Goal: Task Accomplishment & Management: Manage account settings

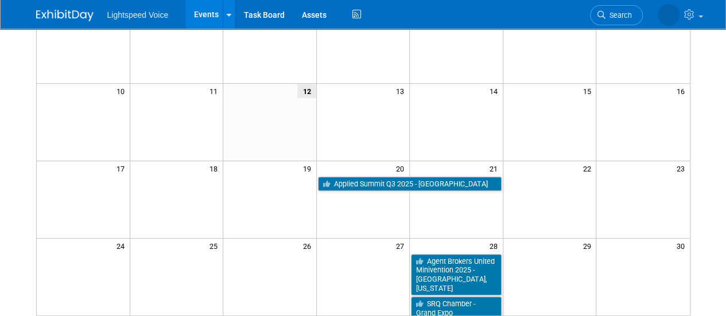
scroll to position [207, 0]
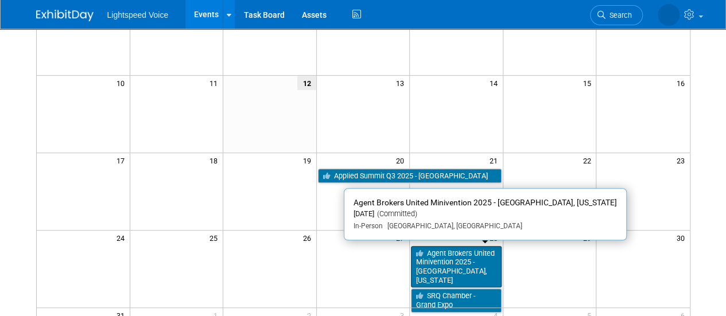
click at [431, 260] on link "Agent Brokers United Minivention 2025 - [GEOGRAPHIC_DATA], [US_STATE]" at bounding box center [456, 267] width 91 height 42
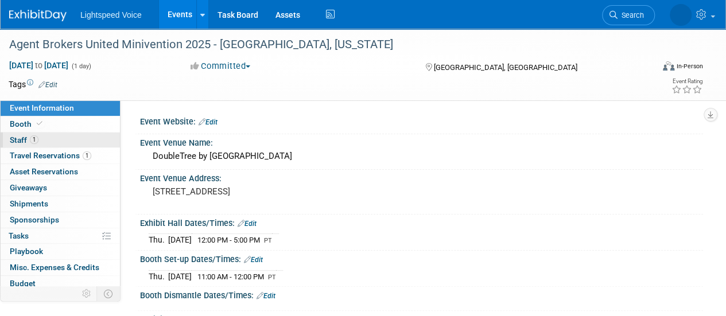
click at [56, 137] on link "1 Staff 1" at bounding box center [60, 140] width 119 height 15
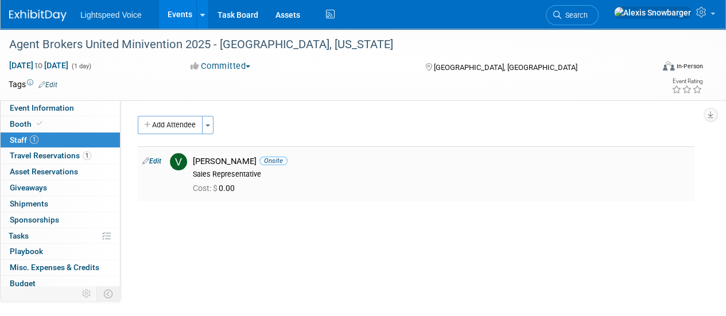
click at [155, 159] on link "Edit" at bounding box center [151, 161] width 19 height 8
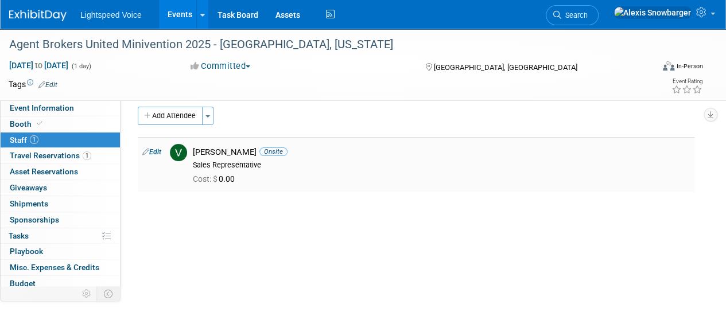
select select "14a2bfc1-ba85-44e0-80ce-90cade60a717"
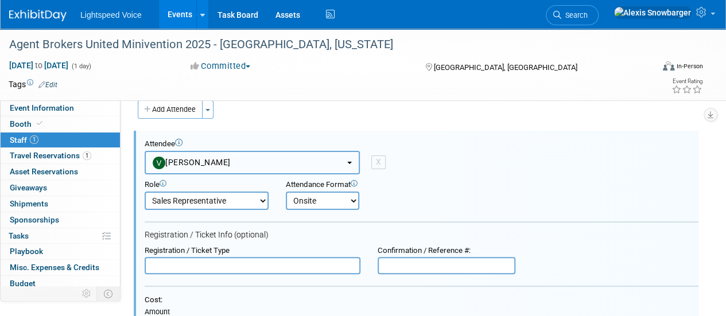
click at [201, 165] on span "Veronika Perkowski" at bounding box center [192, 162] width 78 height 9
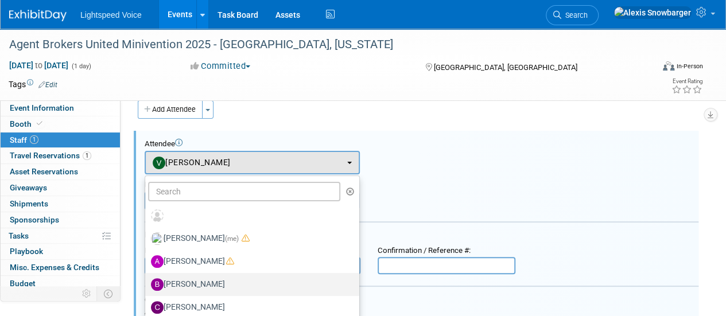
click at [204, 275] on label "[PERSON_NAME]" at bounding box center [249, 284] width 197 height 18
click at [147, 279] on input "[PERSON_NAME]" at bounding box center [142, 282] width 7 height 7
radio input "true"
select select "f8033b0d-5dca-491c-bb8f-3da9c9adb97b"
radio input "false"
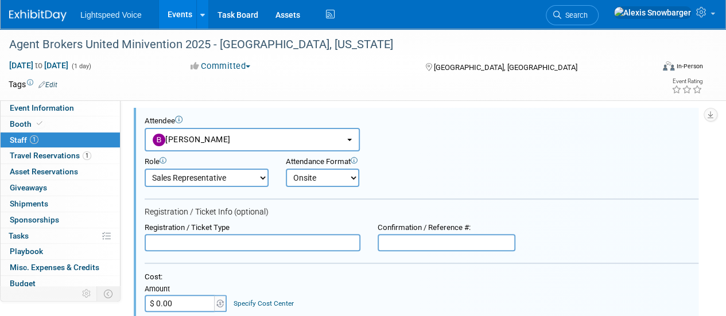
scroll to position [40, 0]
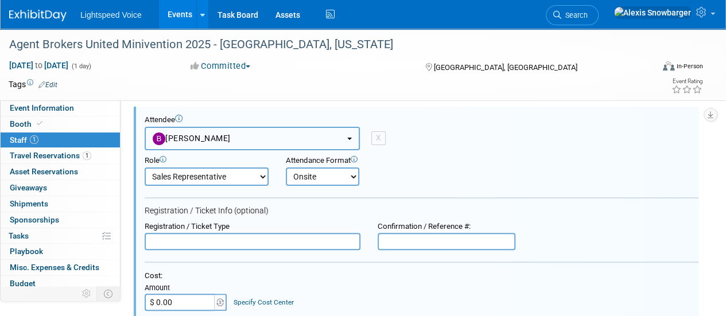
click at [207, 136] on span "[PERSON_NAME]" at bounding box center [192, 138] width 78 height 9
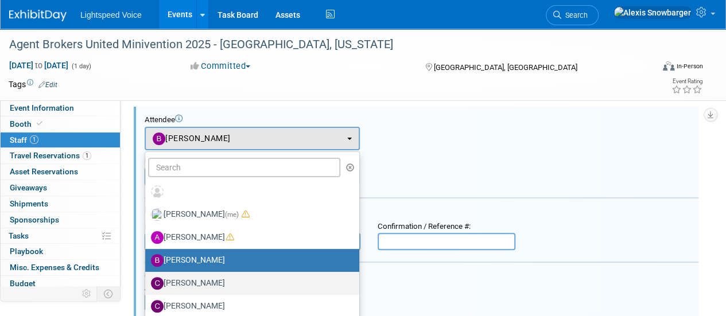
click at [187, 279] on label "[PERSON_NAME]" at bounding box center [249, 283] width 197 height 18
click at [147, 279] on input "[PERSON_NAME]" at bounding box center [142, 281] width 7 height 7
select select "bbb329c8-d55b-4142-80a5-25b9ed9796c7"
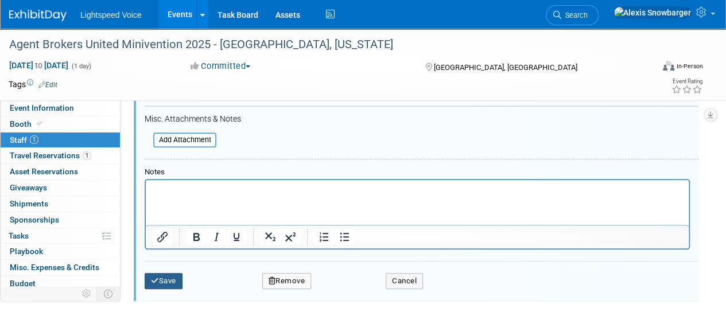
click at [166, 282] on button "Save" at bounding box center [164, 281] width 38 height 16
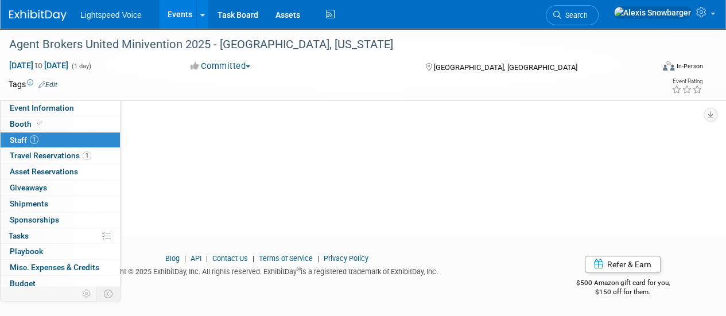
scroll to position [0, 0]
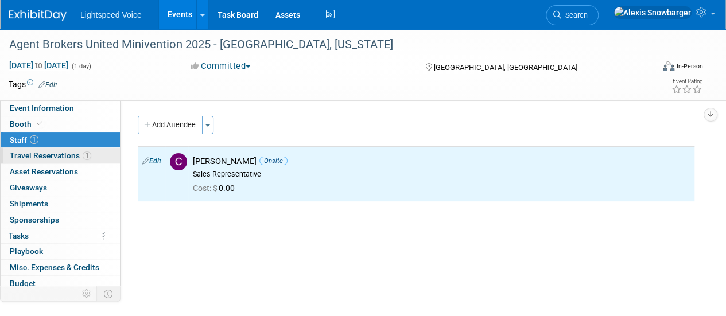
click at [56, 155] on span "Travel Reservations 1" at bounding box center [50, 155] width 81 height 9
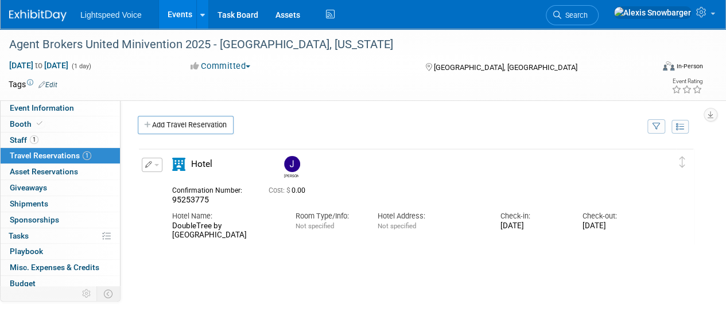
click at [172, 26] on link "Events" at bounding box center [180, 14] width 42 height 29
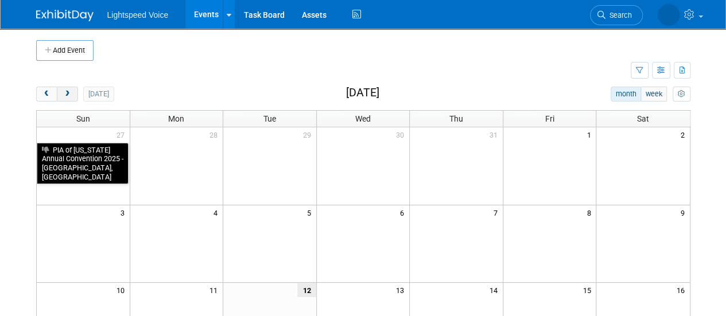
click at [69, 95] on span "next" at bounding box center [67, 94] width 9 height 7
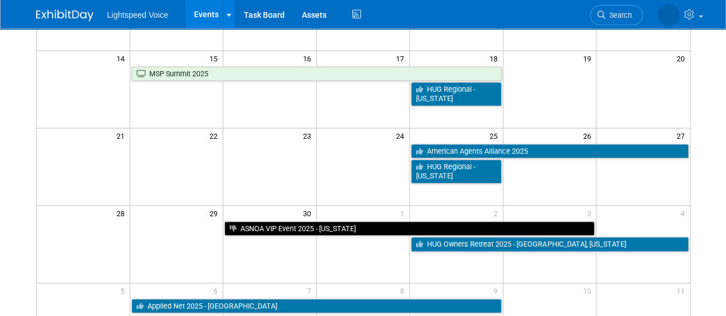
scroll to position [232, 0]
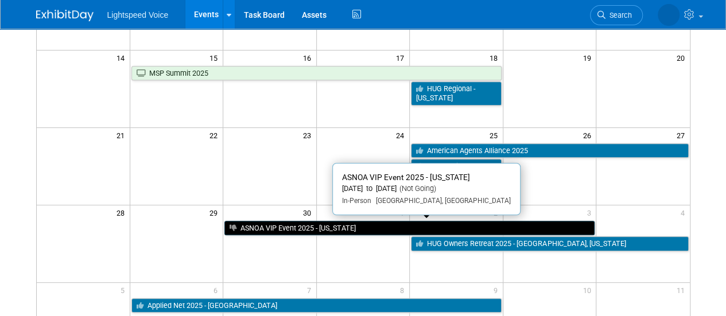
click at [334, 227] on link "ASNOA VIP Event 2025 - [US_STATE]" at bounding box center [409, 228] width 370 height 15
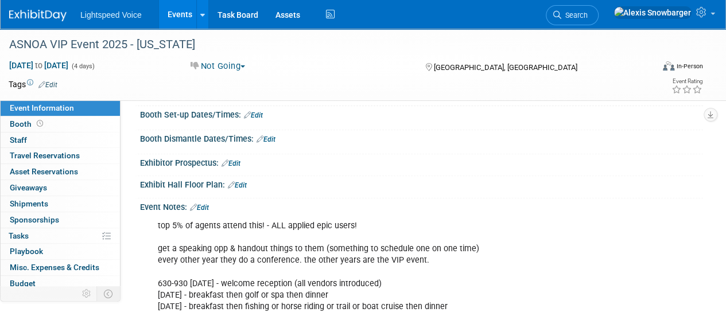
scroll to position [147, 0]
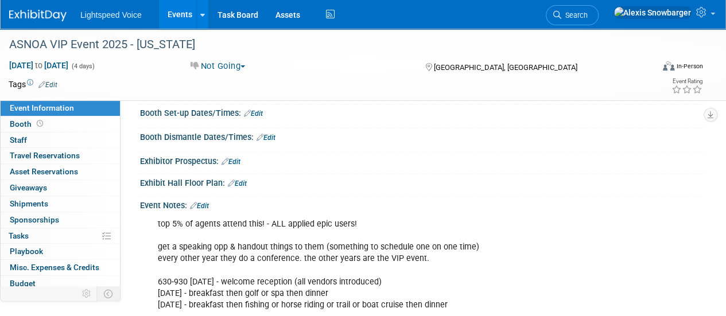
drag, startPoint x: 0, startPoint y: 0, endPoint x: 231, endPoint y: 246, distance: 336.8
click at [231, 246] on div "top 5% of agents attend this! - ALL applied epic users! get a speaking opp & ha…" at bounding box center [371, 293] width 442 height 161
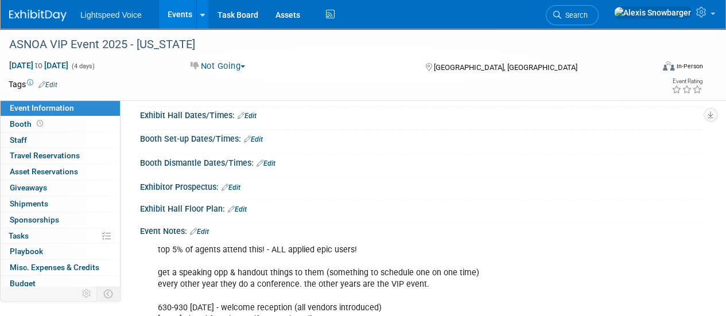
scroll to position [122, 0]
click at [181, 11] on link "Events" at bounding box center [180, 14] width 42 height 29
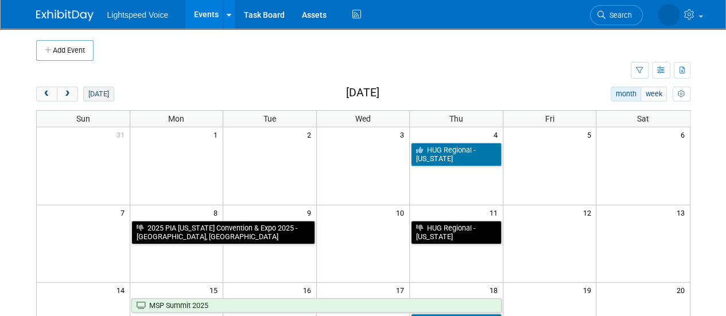
click at [100, 92] on button "today" at bounding box center [98, 94] width 30 height 15
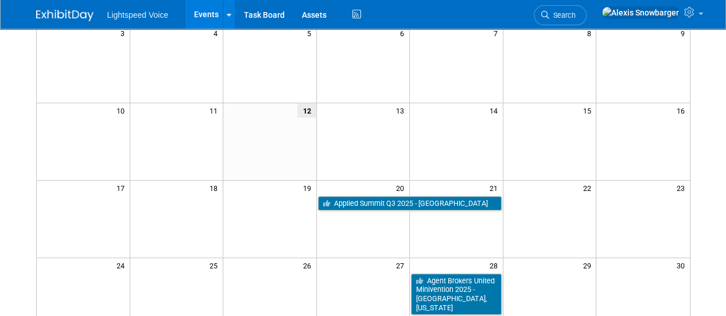
scroll to position [181, 0]
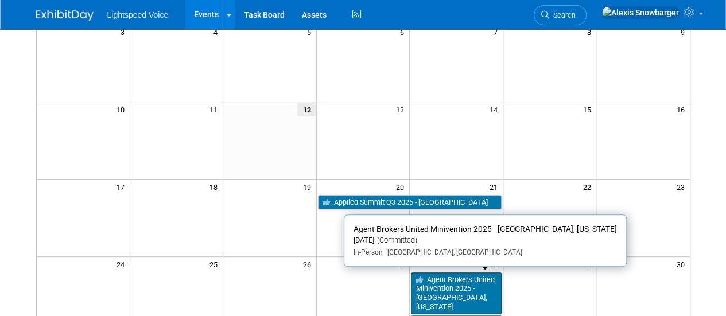
click at [433, 282] on link "Agent Brokers United Minivention 2025 - [GEOGRAPHIC_DATA], [US_STATE]" at bounding box center [456, 293] width 91 height 42
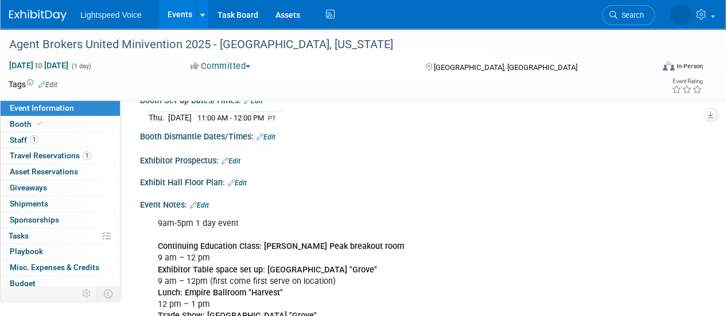
scroll to position [160, 0]
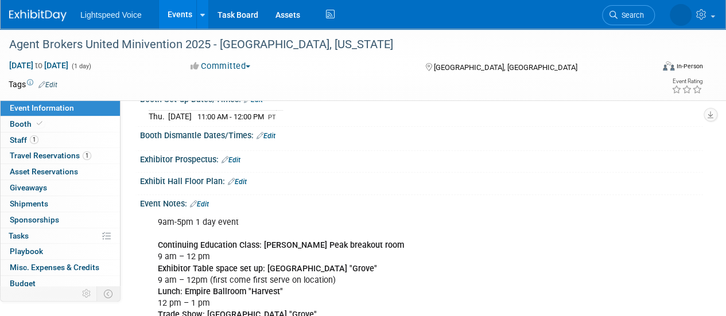
click at [209, 200] on link "Edit" at bounding box center [199, 204] width 19 height 8
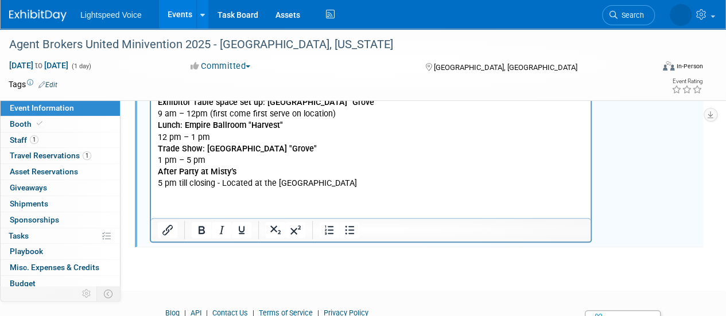
scroll to position [326, 0]
click at [175, 189] on html "9am-5pm 1 day event Continuing Education Class: Keller Peak breakout room 9 am …" at bounding box center [370, 117] width 439 height 143
click at [168, 189] on html "9am-5pm 1 day event Continuing Education Class: Keller Peak breakout room 9 am …" at bounding box center [370, 117] width 439 height 143
click at [327, 180] on p "9am-5pm 1 day event Continuing Education Class: Keller Peak breakout room 9 am …" at bounding box center [371, 119] width 426 height 138
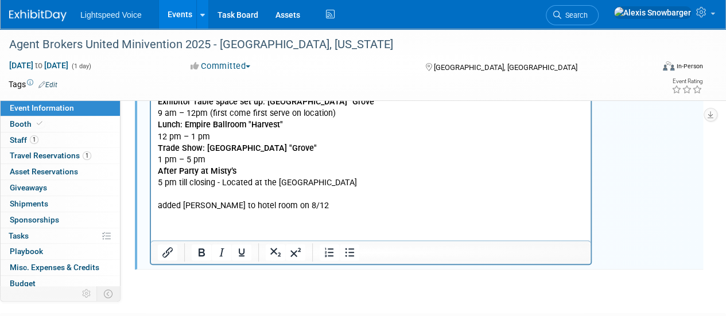
click at [265, 212] on html "9am-5pm 1 day event Continuing Education Class: Keller Peak breakout room 9 am …" at bounding box center [370, 129] width 439 height 166
click at [262, 209] on p "added Casey Cooney to hotel room on 8/12" at bounding box center [371, 205] width 426 height 11
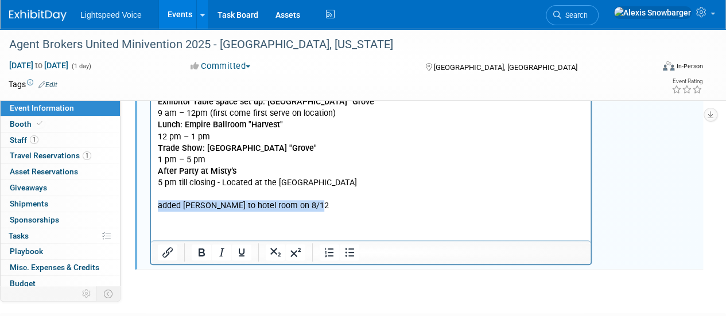
click at [262, 209] on p "added Casey Cooney to hotel room on 8/12" at bounding box center [371, 205] width 426 height 11
copy p "added Casey Cooney to hotel room on 8/12"
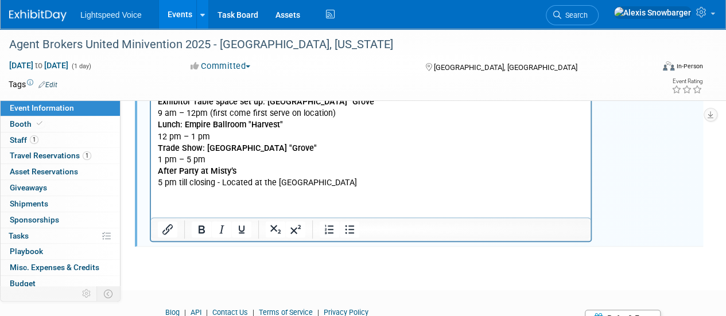
click at [205, 189] on html "9am-5pm 1 day event Continuing Education Class: Keller Peak breakout room 9 am …" at bounding box center [370, 117] width 439 height 143
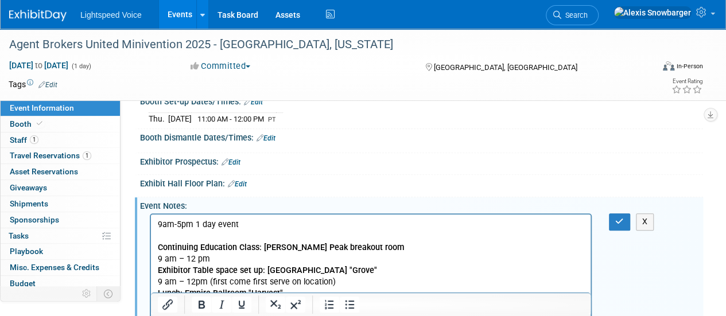
scroll to position [157, 0]
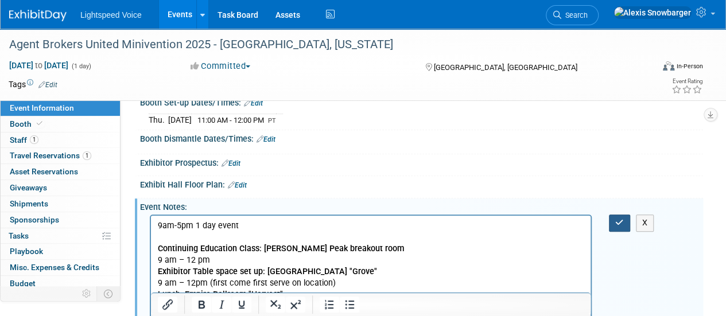
click at [621, 215] on button "button" at bounding box center [619, 223] width 21 height 17
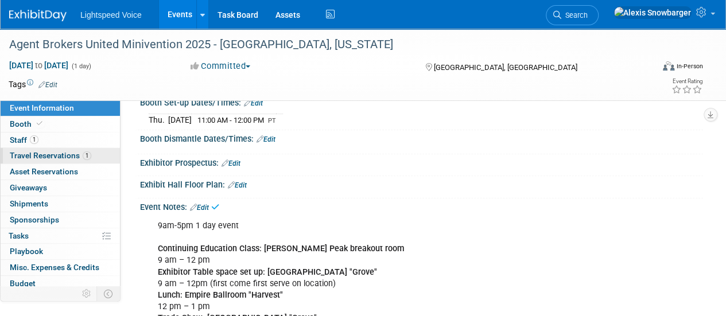
click at [49, 151] on span "Travel Reservations 1" at bounding box center [50, 155] width 81 height 9
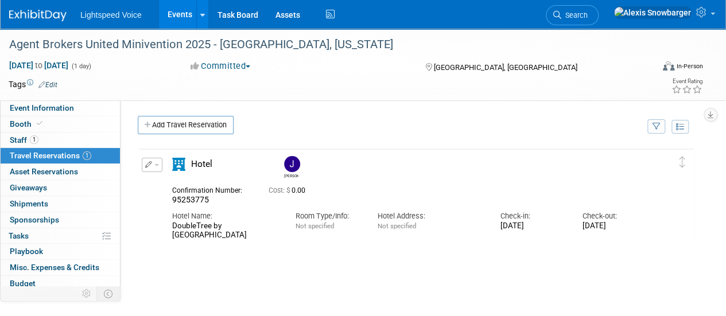
click at [144, 166] on button "button" at bounding box center [152, 165] width 21 height 14
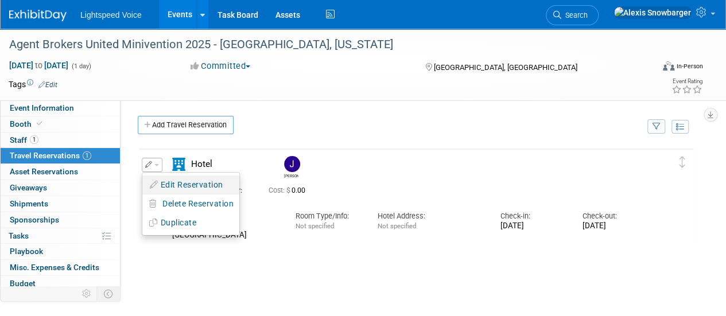
click at [172, 185] on button "Edit Reservation" at bounding box center [190, 185] width 97 height 17
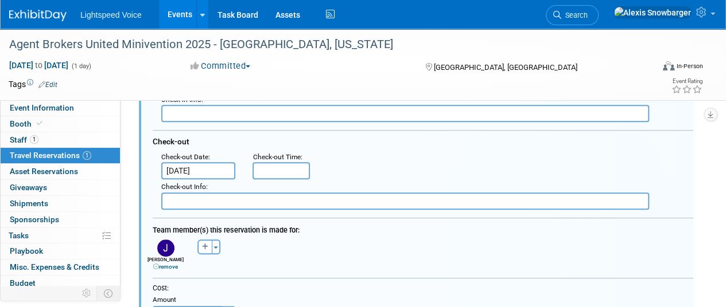
scroll to position [268, 0]
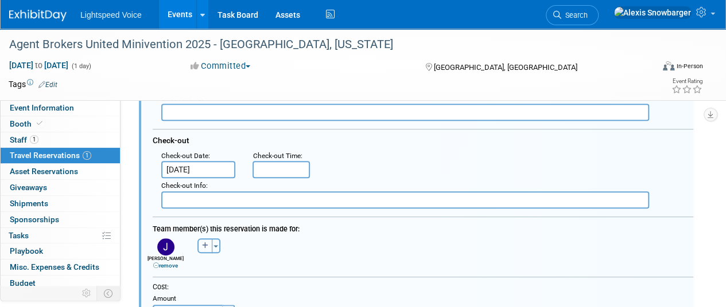
click at [202, 247] on icon "button" at bounding box center [205, 246] width 6 height 7
select select
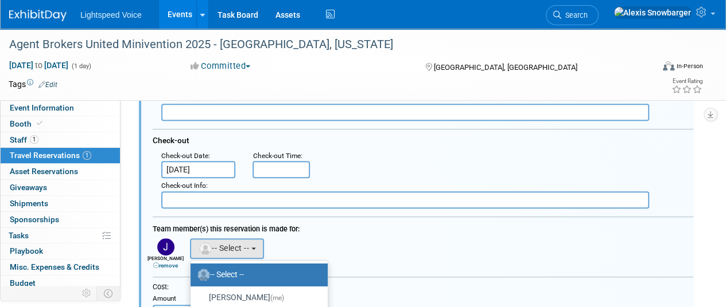
scroll to position [0, 0]
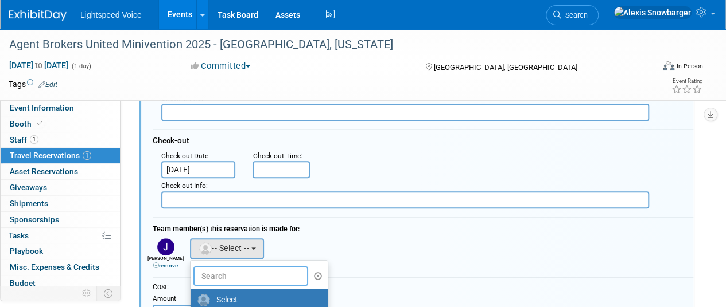
click at [215, 274] on input "text" at bounding box center [250, 277] width 115 height 20
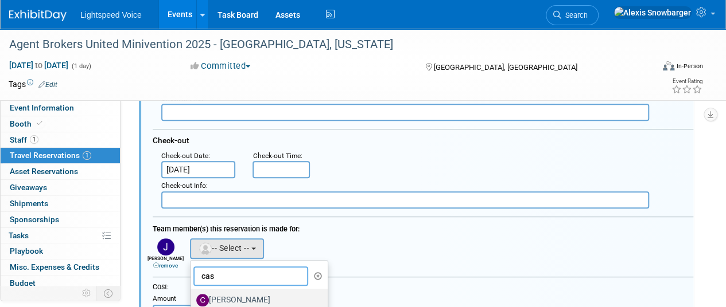
type input "cas"
click at [215, 298] on label "Casey Cooney" at bounding box center [256, 300] width 120 height 18
click at [192, 298] on input "Casey Cooney" at bounding box center [188, 298] width 7 height 7
select select "bbb329c8-d55b-4142-80a5-25b9ed9796c7"
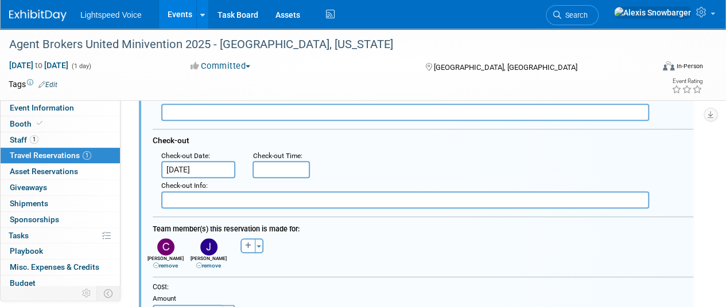
click at [165, 263] on link "remove" at bounding box center [165, 266] width 25 height 6
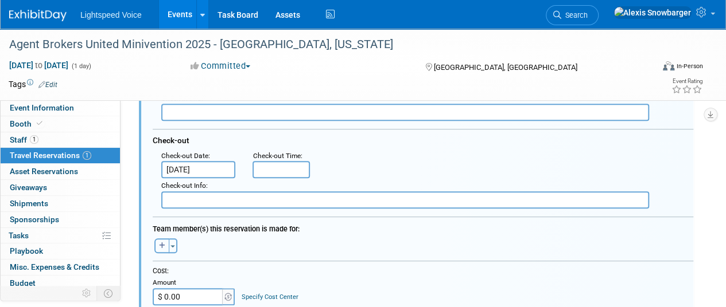
click at [157, 245] on button "button" at bounding box center [161, 246] width 15 height 15
select select
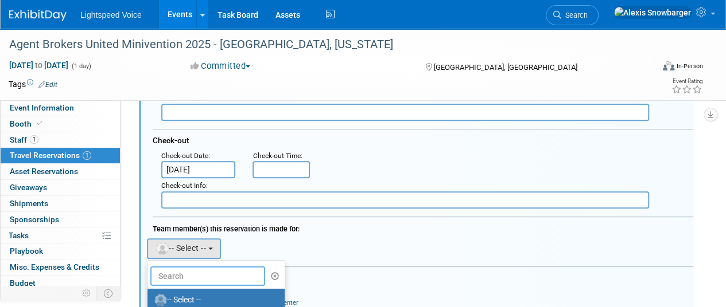
click at [169, 269] on input "text" at bounding box center [207, 277] width 115 height 20
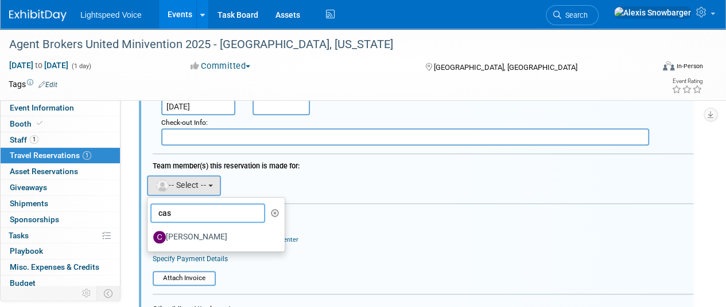
scroll to position [333, 0]
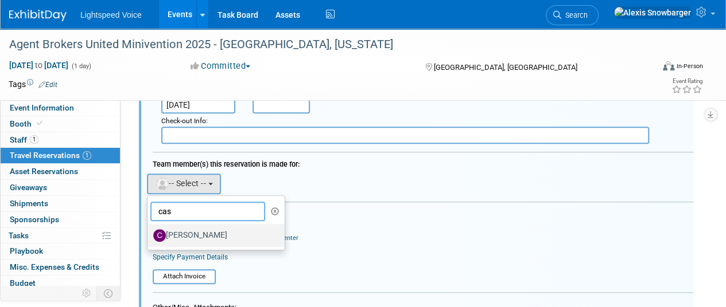
type input "cas"
click at [193, 227] on label "Casey Cooney" at bounding box center [213, 236] width 120 height 18
click at [149, 231] on input "Casey Cooney" at bounding box center [145, 234] width 7 height 7
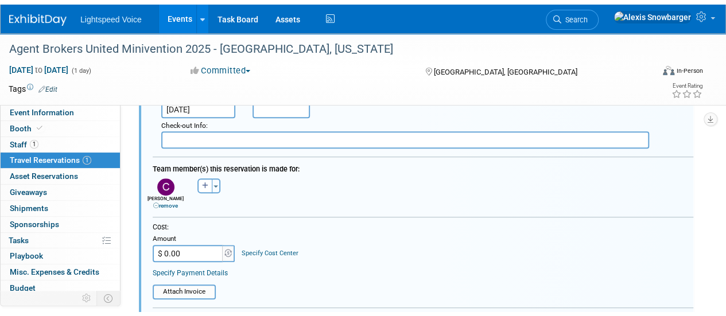
scroll to position [494, 0]
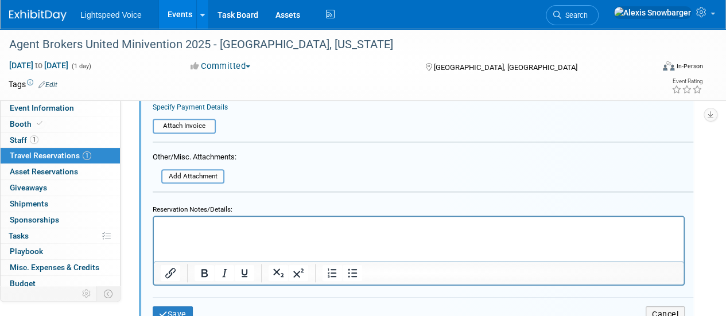
click at [193, 228] on p "Rich Text Area. Press ALT-0 for help." at bounding box center [419, 226] width 516 height 11
click at [332, 226] on p "added Casey Cooney to hotel room on 8/12" at bounding box center [419, 226] width 516 height 11
click at [166, 310] on icon "submit" at bounding box center [163, 314] width 9 height 8
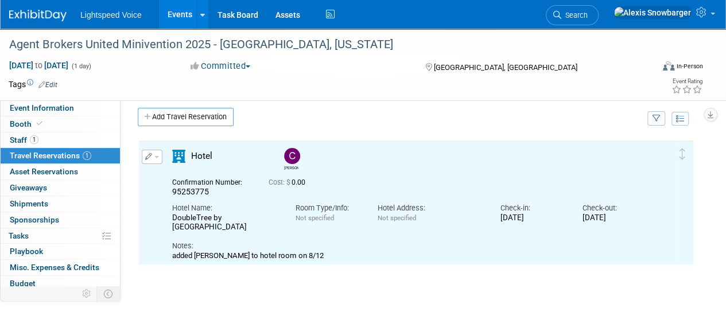
scroll to position [0, 0]
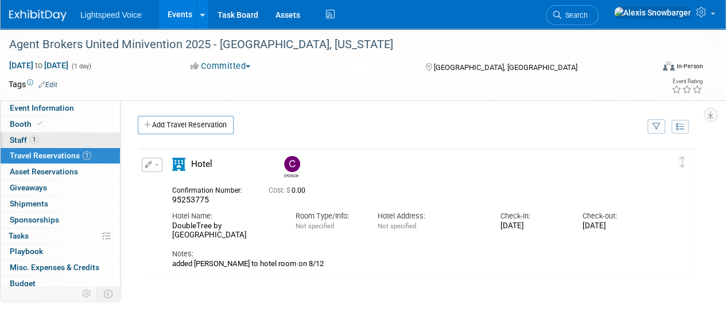
click at [57, 143] on link "1 Staff 1" at bounding box center [60, 140] width 119 height 15
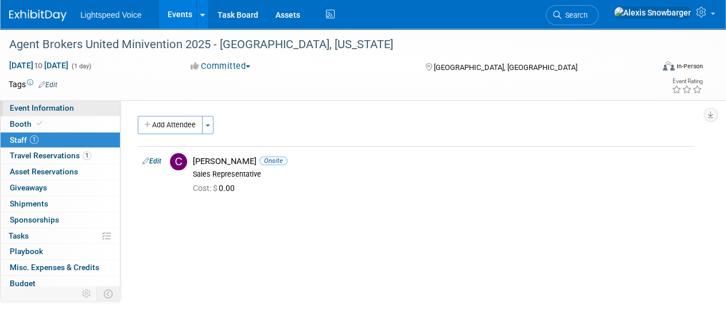
click at [64, 107] on span "Event Information" at bounding box center [42, 107] width 64 height 9
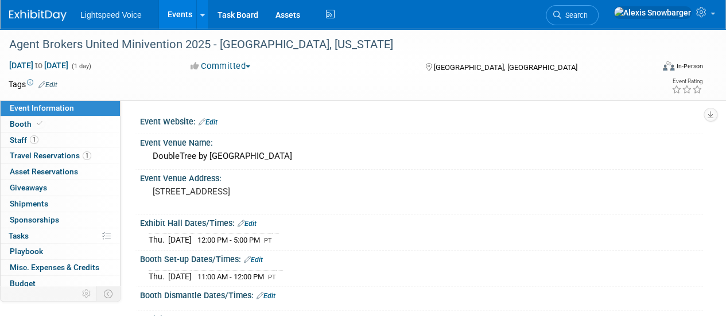
click at [170, 19] on link "Events" at bounding box center [180, 14] width 42 height 29
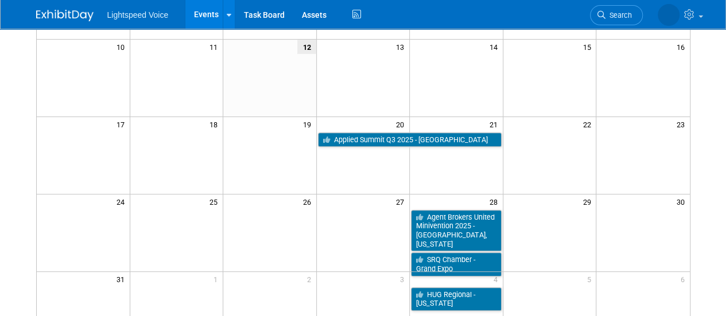
scroll to position [244, 0]
